Goal: Check status: Check status

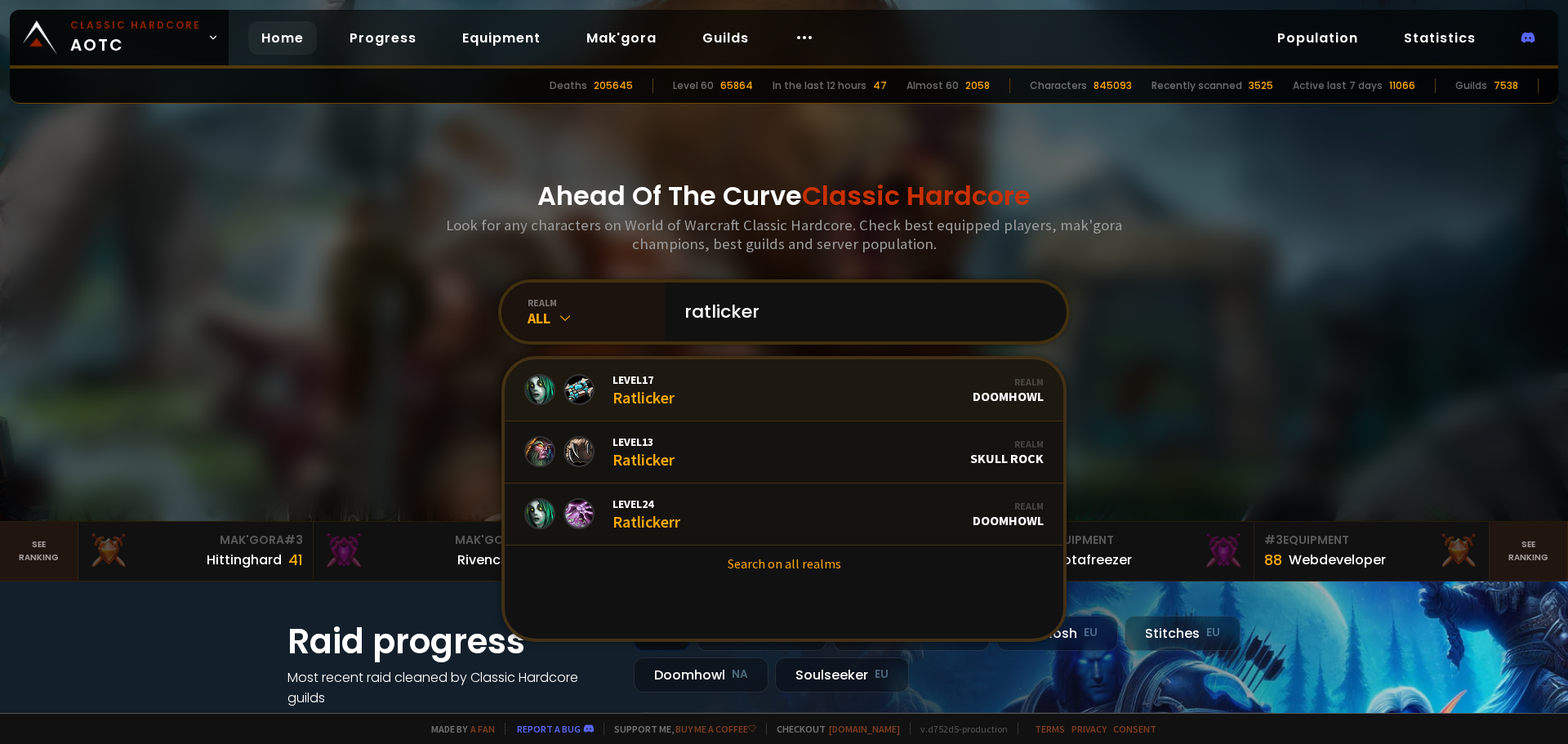
type input "ratlicker"
click at [716, 378] on link "Level 17 Ratlicker Realm Doomhowl" at bounding box center [784, 391] width 558 height 62
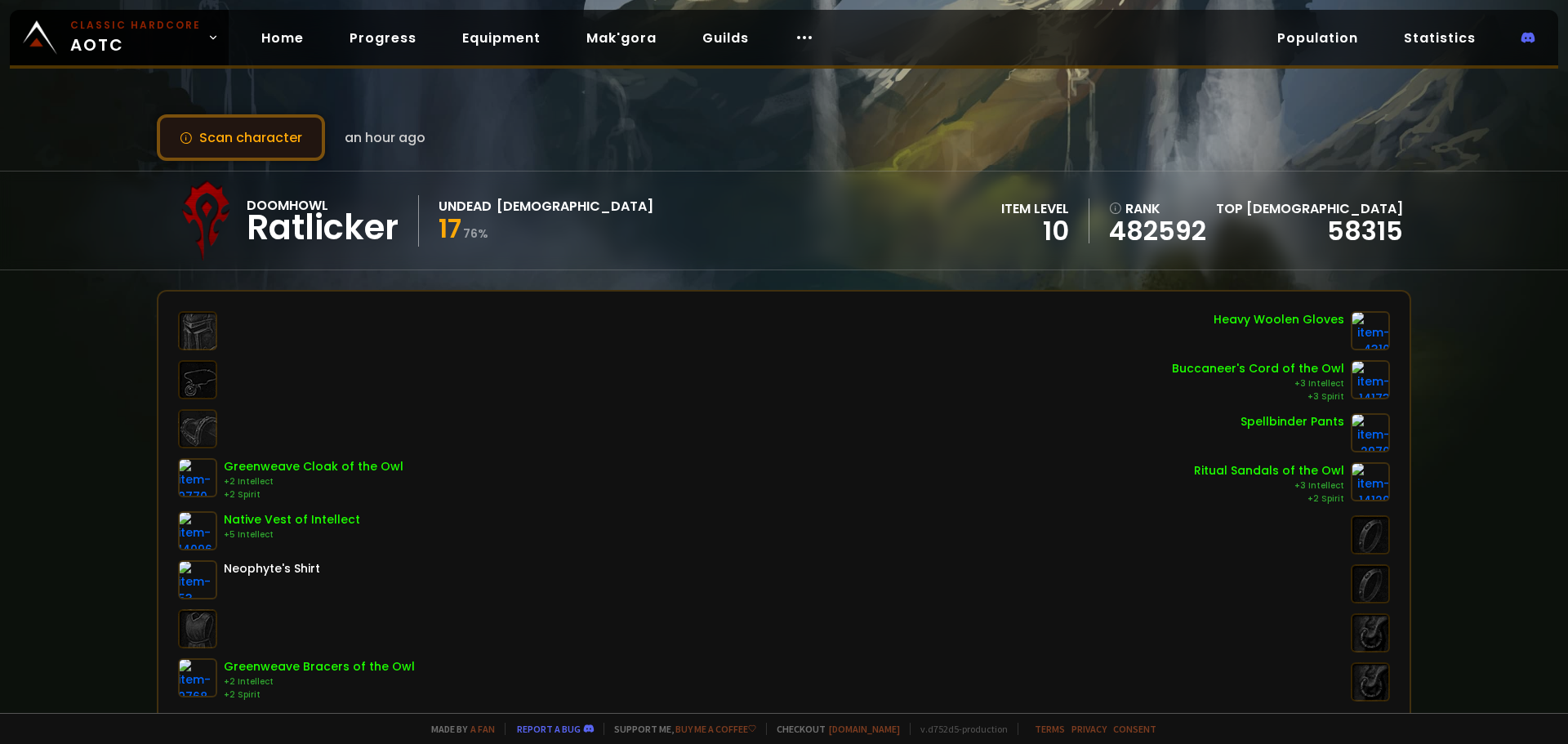
click at [261, 140] on button "Scan character" at bounding box center [240, 138] width 168 height 47
